Goal: Task Accomplishment & Management: Manage account settings

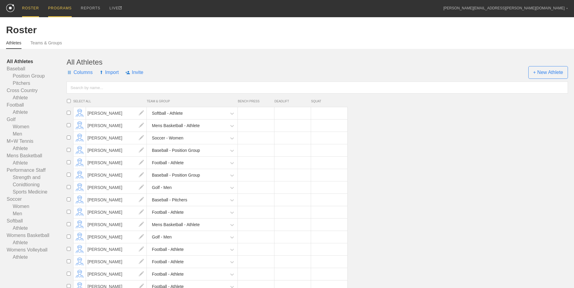
click at [63, 8] on div "PROGRAMS" at bounding box center [60, 8] width 24 height 17
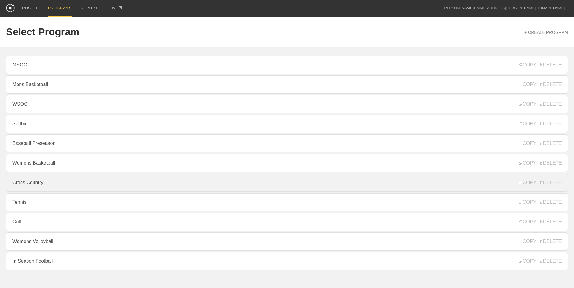
scroll to position [16, 0]
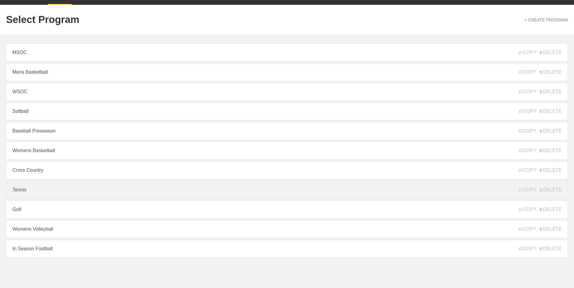
click at [44, 194] on link "Tennis" at bounding box center [287, 190] width 562 height 18
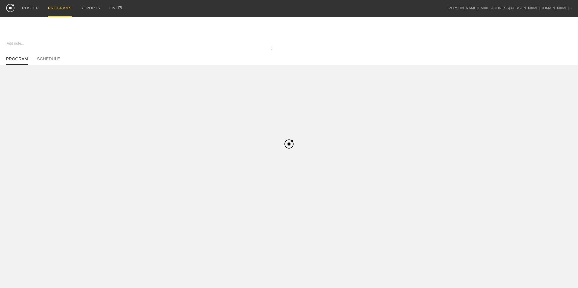
type textarea "x"
type input "Tennis"
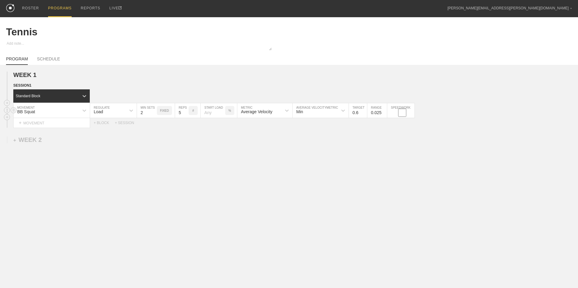
click at [155, 112] on input "2" at bounding box center [147, 110] width 20 height 15
click at [155, 112] on input "3" at bounding box center [147, 110] width 20 height 15
click at [155, 112] on input "4" at bounding box center [147, 110] width 20 height 15
type input "3"
click at [153, 114] on input "3" at bounding box center [147, 110] width 20 height 15
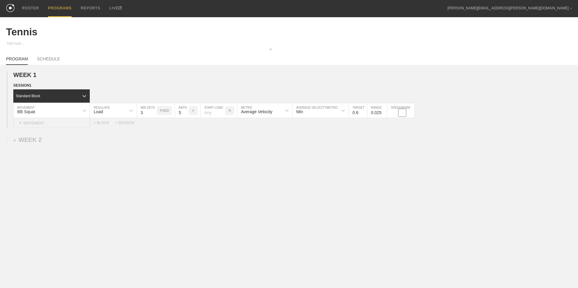
click at [79, 126] on div "+ MOVEMENT" at bounding box center [51, 123] width 77 height 10
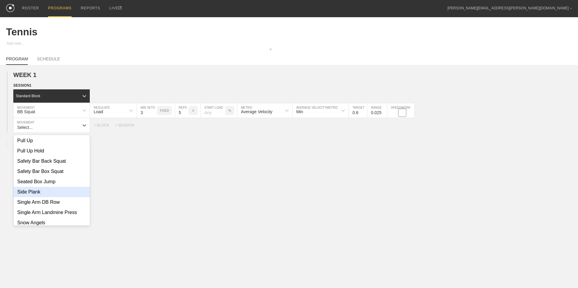
scroll to position [514, 0]
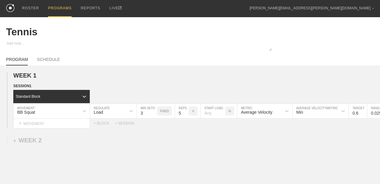
type textarea "x"
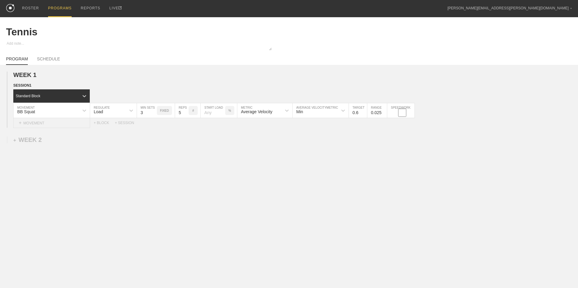
click at [43, 126] on div "+ MOVEMENT" at bounding box center [51, 123] width 77 height 10
click at [68, 145] on div "Create "Greatest Stretch"" at bounding box center [52, 141] width 76 height 10
type input "Greatest Stretch"
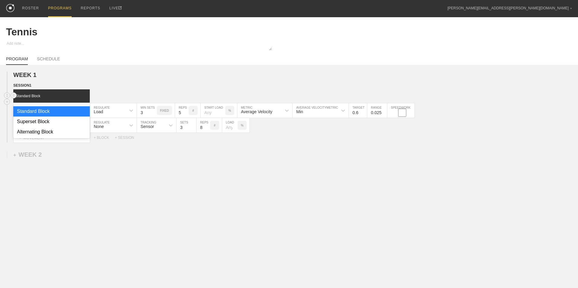
click at [84, 97] on icon at bounding box center [85, 96] width 4 height 2
click at [63, 124] on div "Superset Block" at bounding box center [51, 122] width 77 height 10
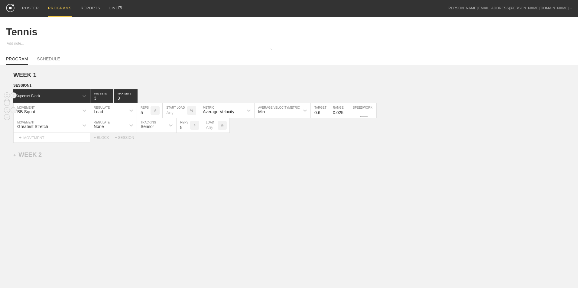
click at [116, 111] on div "Load" at bounding box center [108, 111] width 36 height 10
click at [121, 126] on div "None" at bounding box center [113, 127] width 47 height 10
click at [187, 127] on input "9" at bounding box center [184, 125] width 14 height 15
click at [187, 127] on input "10" at bounding box center [184, 125] width 14 height 15
click at [187, 127] on input "11" at bounding box center [184, 125] width 14 height 15
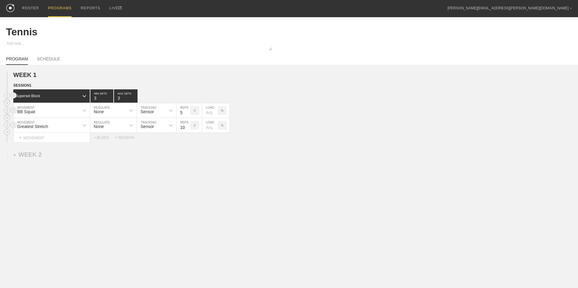
type input "10"
click at [189, 130] on input "10" at bounding box center [184, 125] width 14 height 15
click at [74, 134] on div "+ MOVEMENT" at bounding box center [51, 138] width 77 height 10
click at [72, 154] on div "Weighted Deadbug" at bounding box center [52, 156] width 76 height 10
type input "Weighted Deadbug"
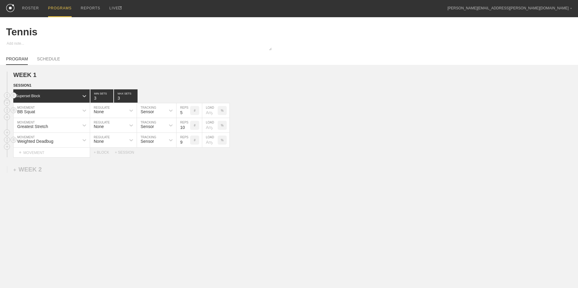
click at [186, 142] on input "9" at bounding box center [184, 140] width 14 height 15
click at [187, 142] on input "10" at bounding box center [184, 140] width 14 height 15
click at [187, 142] on input "11" at bounding box center [184, 140] width 14 height 15
type input "12"
click at [187, 142] on input "12" at bounding box center [184, 140] width 14 height 15
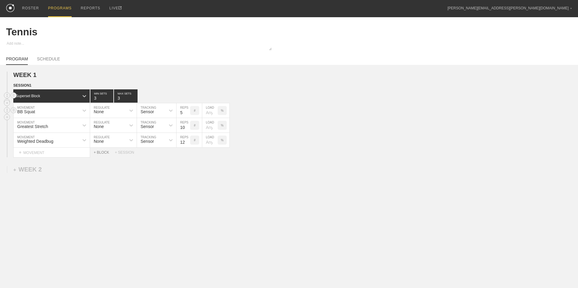
click at [101, 155] on div "+ BLOCK" at bounding box center [104, 153] width 21 height 4
click at [59, 166] on div "Standard Block" at bounding box center [46, 167] width 66 height 5
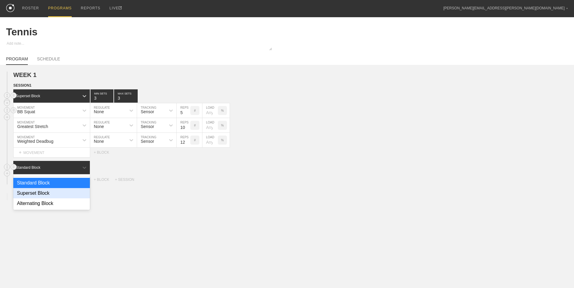
click at [59, 192] on div "Superset Block" at bounding box center [51, 193] width 77 height 10
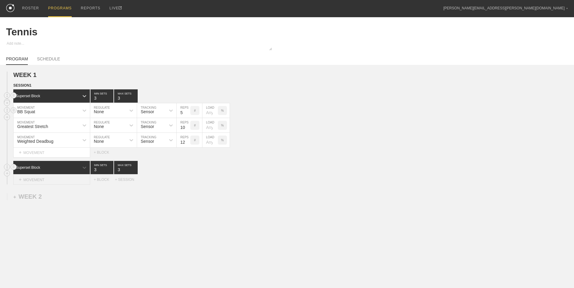
click at [58, 180] on div "+ MOVEMENT" at bounding box center [51, 180] width 77 height 10
click at [66, 200] on div "Create "Mountain Climber"" at bounding box center [52, 198] width 76 height 10
type input "Mountain Climber"
click at [14, 184] on circle at bounding box center [13, 181] width 7 height 7
click at [31, 195] on div "DELETE" at bounding box center [42, 194] width 48 height 9
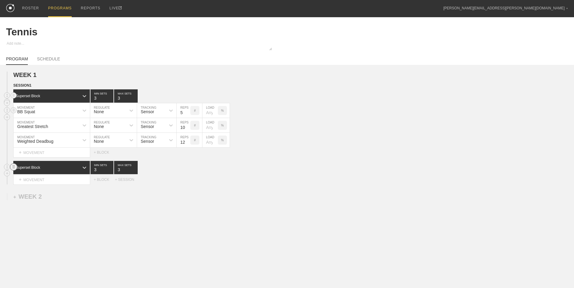
click at [13, 168] on circle at bounding box center [13, 167] width 7 height 7
click at [50, 183] on div "DELETE" at bounding box center [42, 181] width 48 height 9
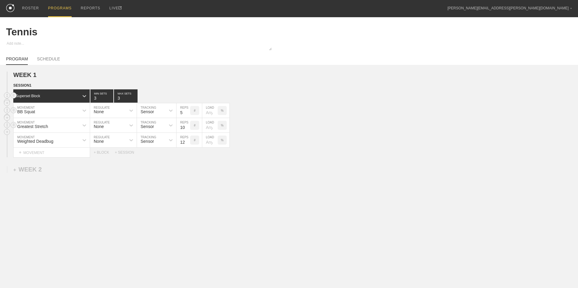
click at [57, 129] on div "Greatest Stretch" at bounding box center [46, 125] width 65 height 10
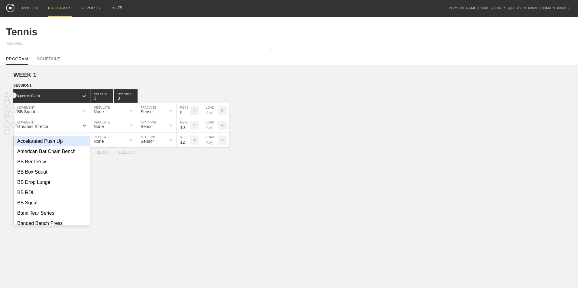
click at [57, 129] on div "Greatest Stretch" at bounding box center [46, 125] width 65 height 10
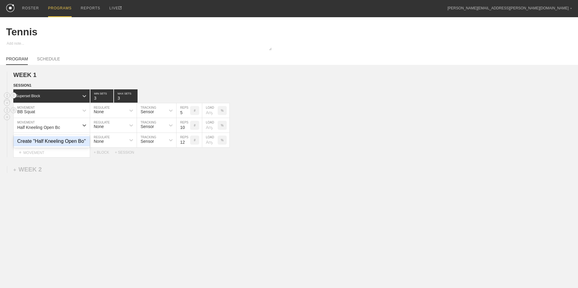
type input "Half Kneeling Open Book"
click at [47, 145] on div "Create "Half Kneeling Open Book"" at bounding box center [52, 144] width 76 height 16
click at [43, 60] on link "SCHEDULE" at bounding box center [48, 61] width 23 height 8
type textarea "x"
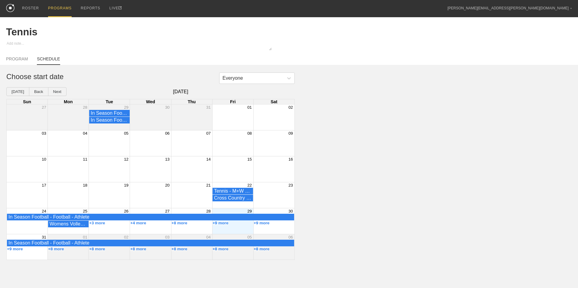
click at [242, 227] on div "+9 more" at bounding box center [232, 224] width 41 height 7
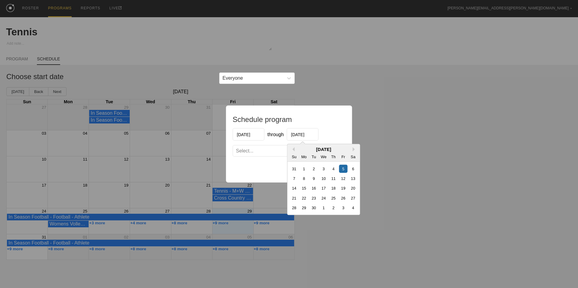
click at [303, 135] on input "[DATE]" at bounding box center [303, 135] width 32 height 12
click at [354, 150] on button "Next Month" at bounding box center [355, 150] width 4 height 4
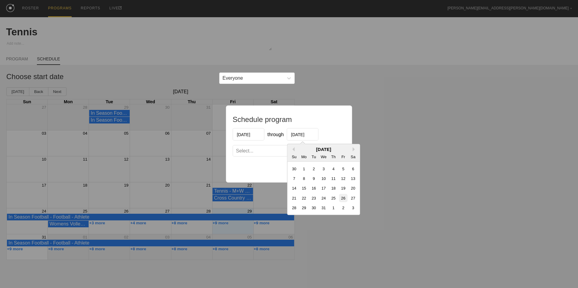
click at [343, 199] on div "26" at bounding box center [343, 198] width 8 height 8
type input "[DATE]"
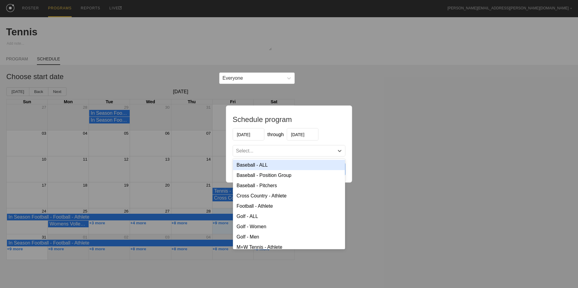
click at [288, 149] on div "Select..." at bounding box center [283, 151] width 101 height 6
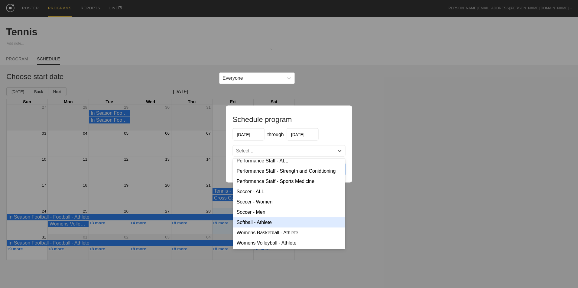
scroll to position [52, 0]
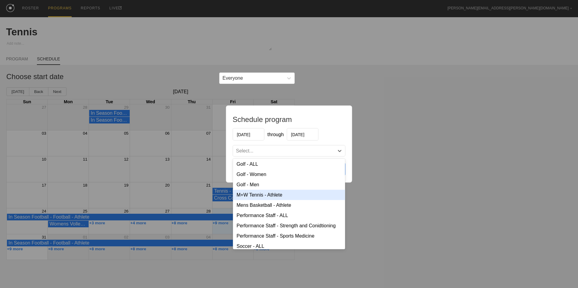
click at [284, 200] on div "M+W Tennis - Athlete" at bounding box center [289, 195] width 112 height 10
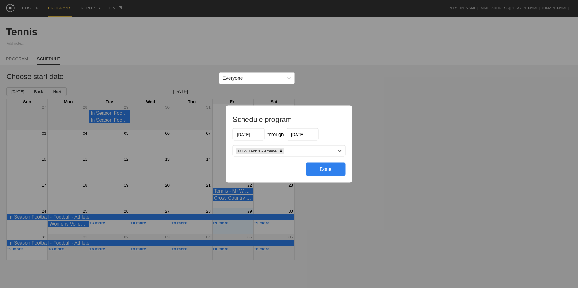
click at [320, 169] on div "Done" at bounding box center [326, 169] width 40 height 13
